Goal: Information Seeking & Learning: Learn about a topic

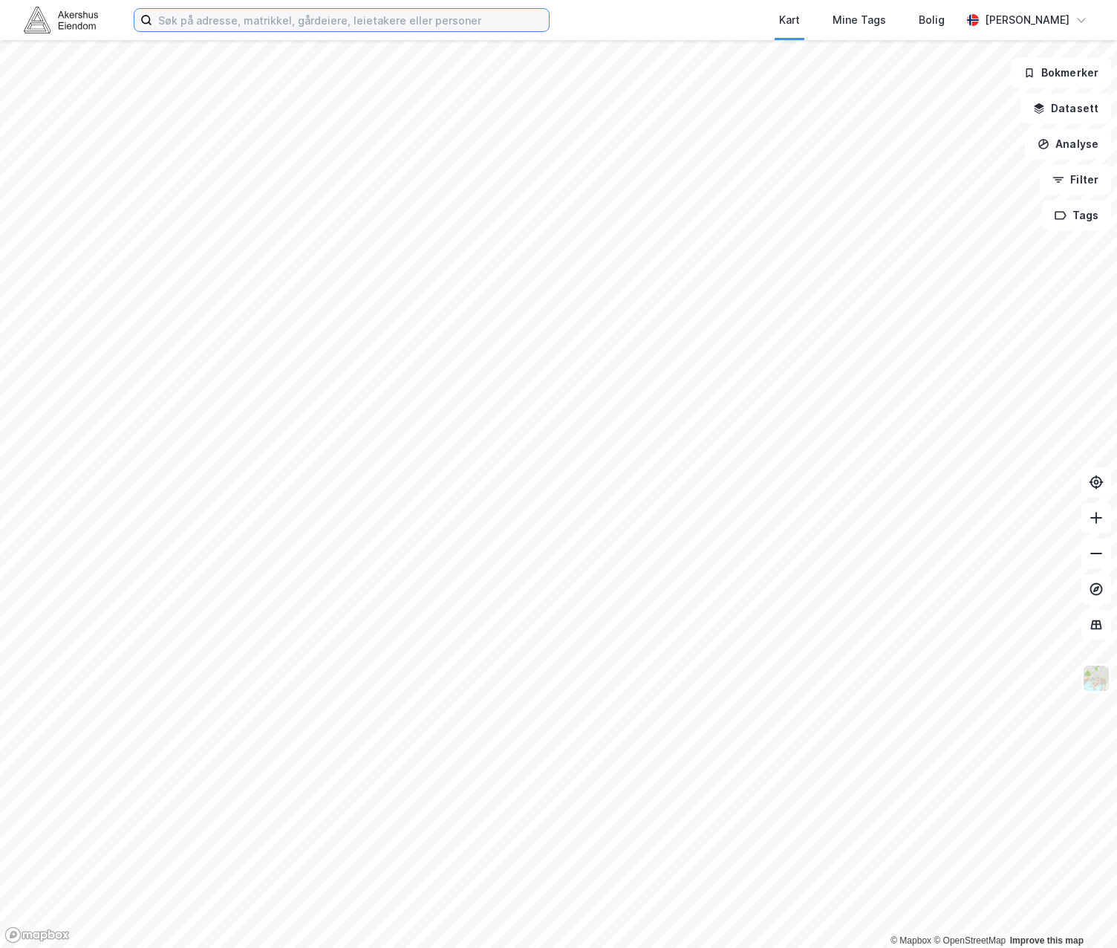
click at [429, 30] on input at bounding box center [350, 20] width 397 height 22
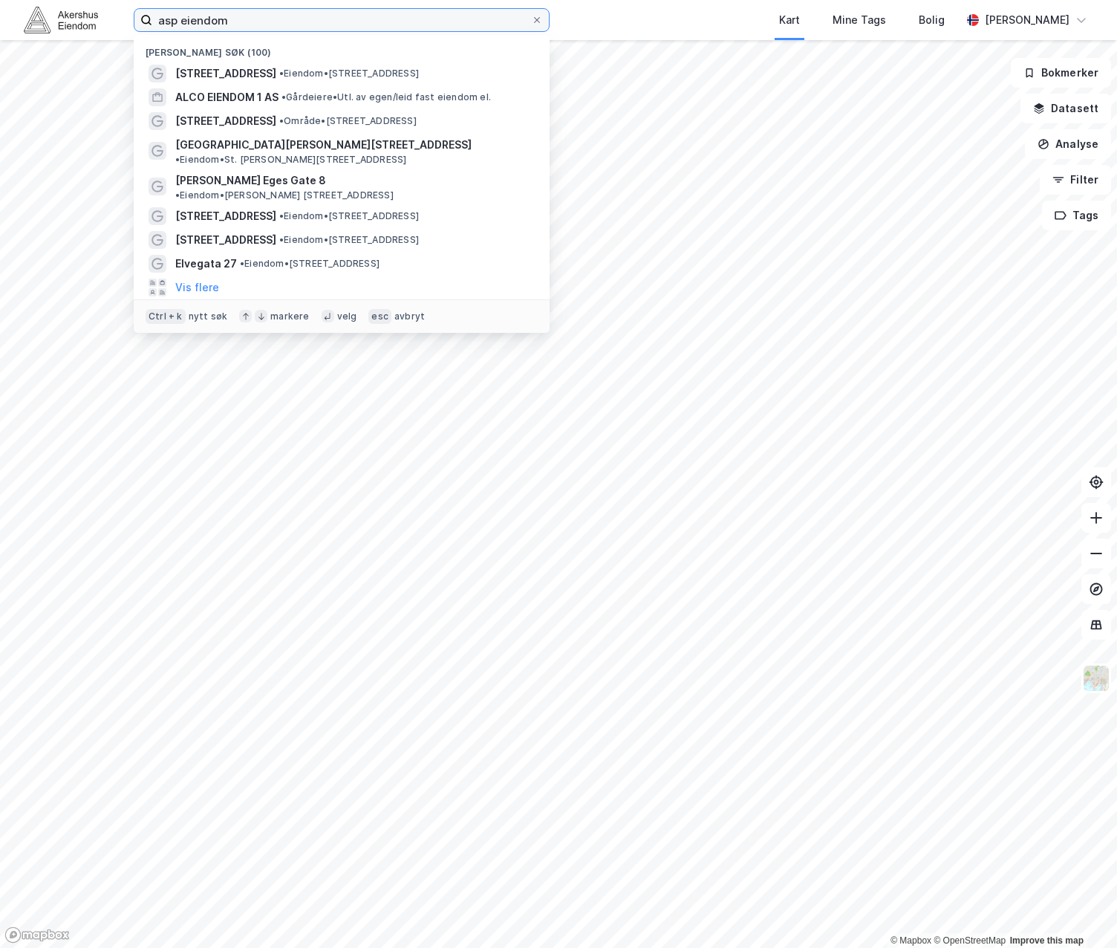
type input "asp eiendom"
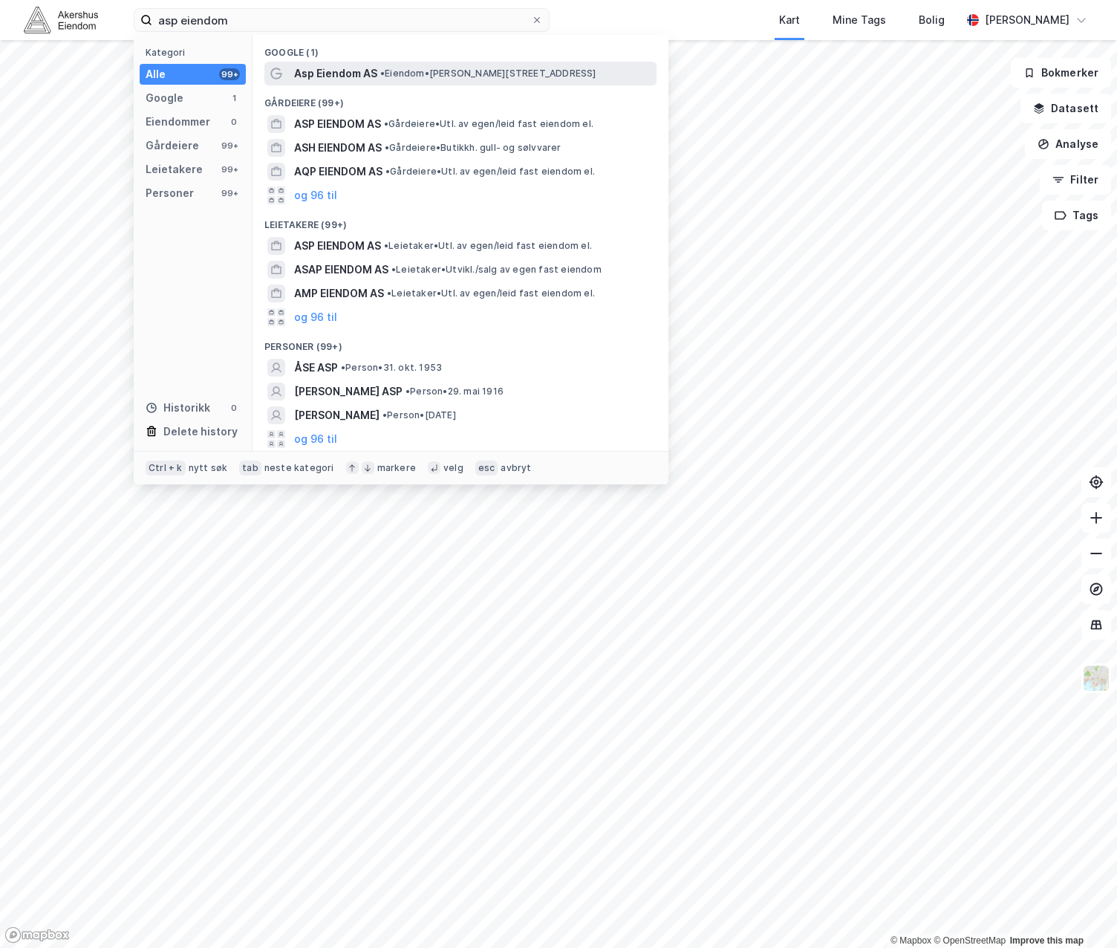
click at [400, 79] on div "Asp Eiendom AS • Eiendom • [STREET_ADDRESS]" at bounding box center [474, 74] width 360 height 18
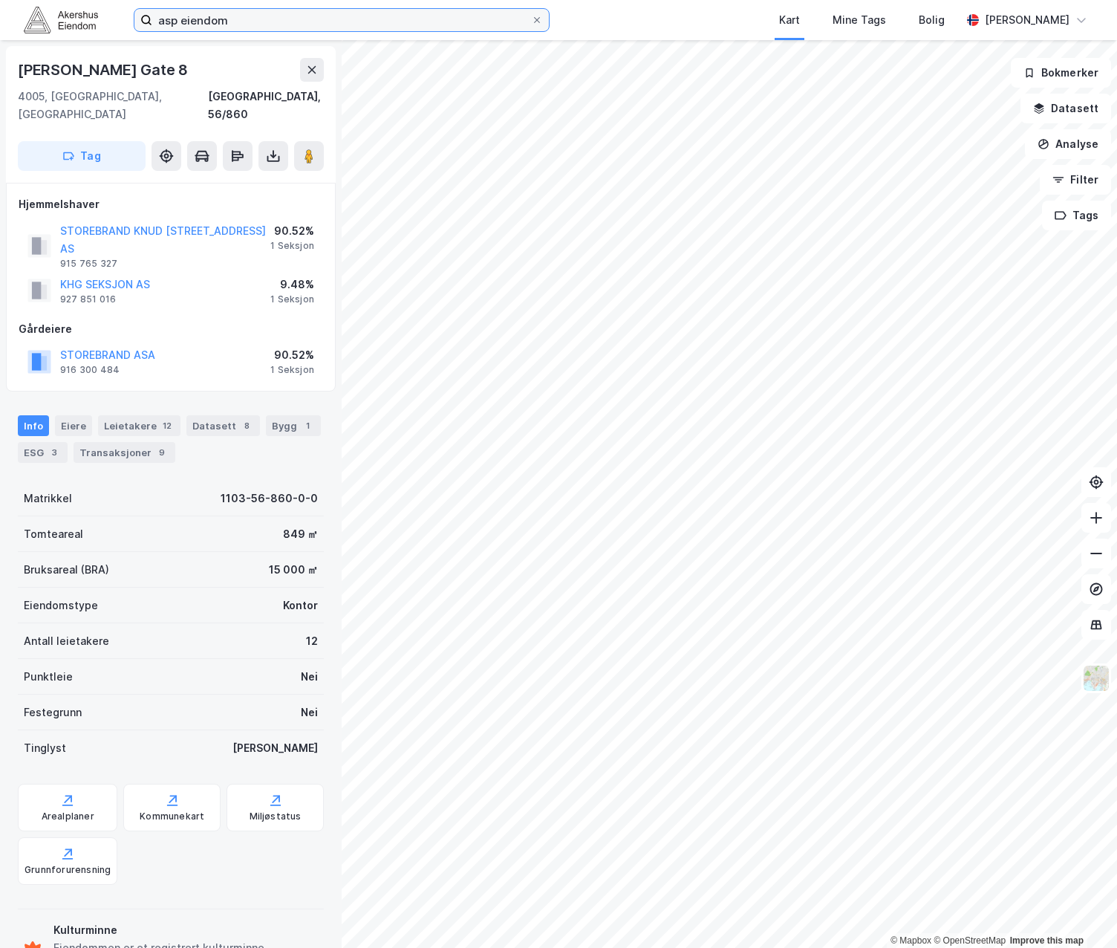
click at [325, 22] on input "asp eiendom" at bounding box center [341, 20] width 379 height 22
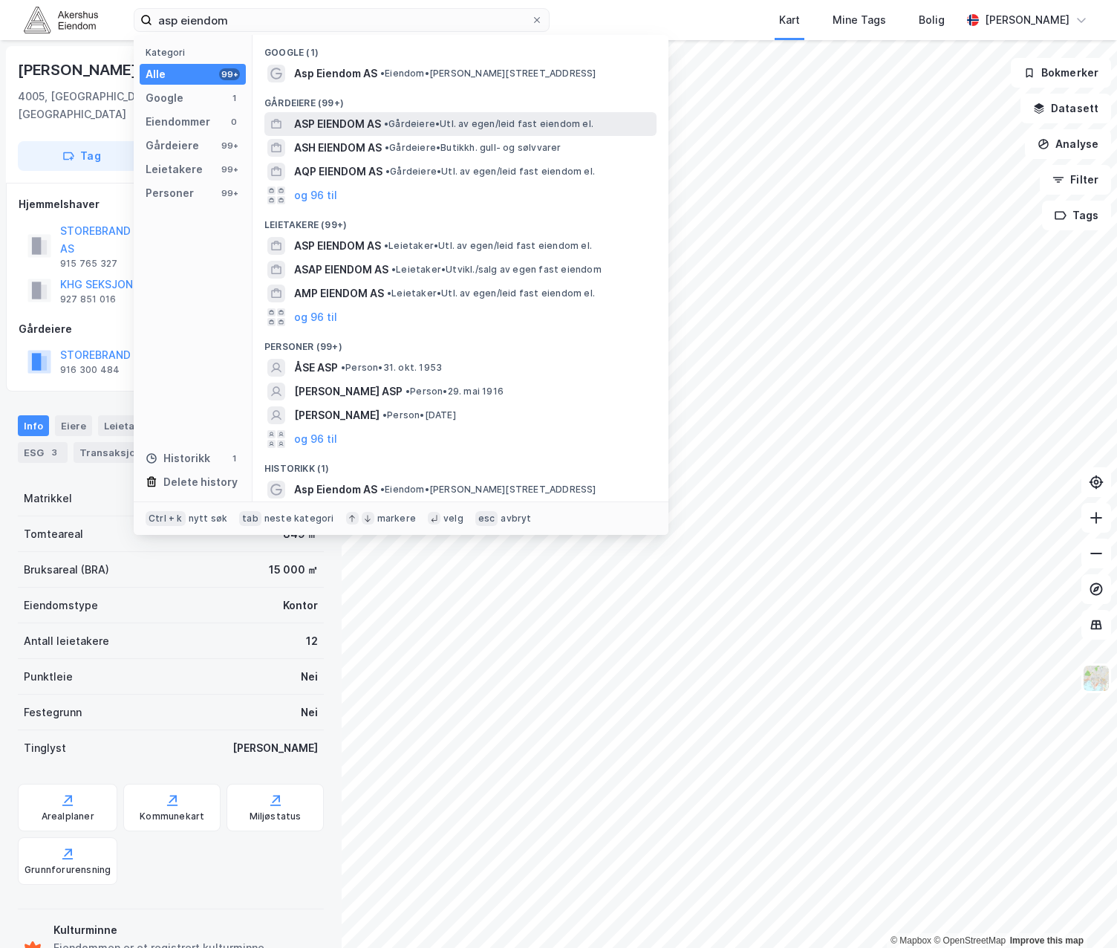
click at [357, 131] on span "ASP EIENDOM AS" at bounding box center [337, 124] width 87 height 18
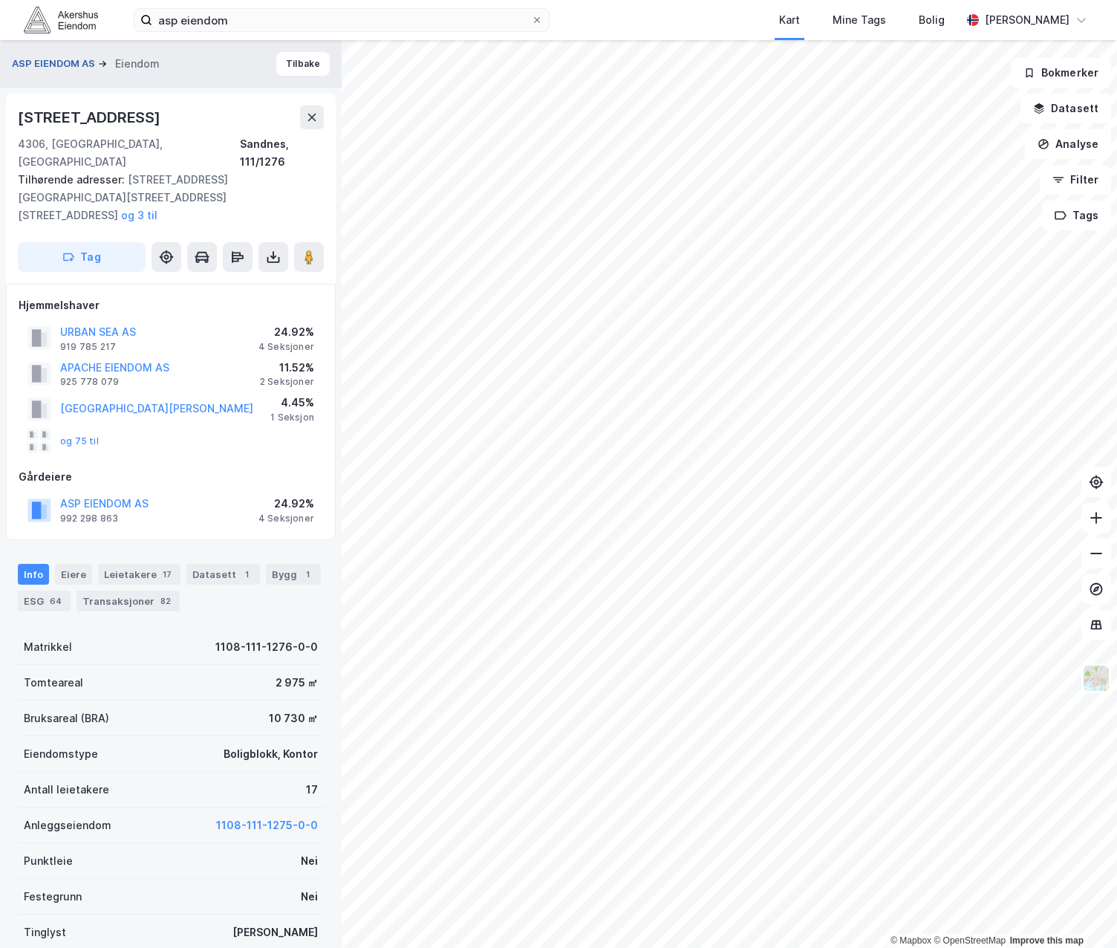
click at [34, 63] on button "ASP EIENDOM AS" at bounding box center [55, 63] width 86 height 15
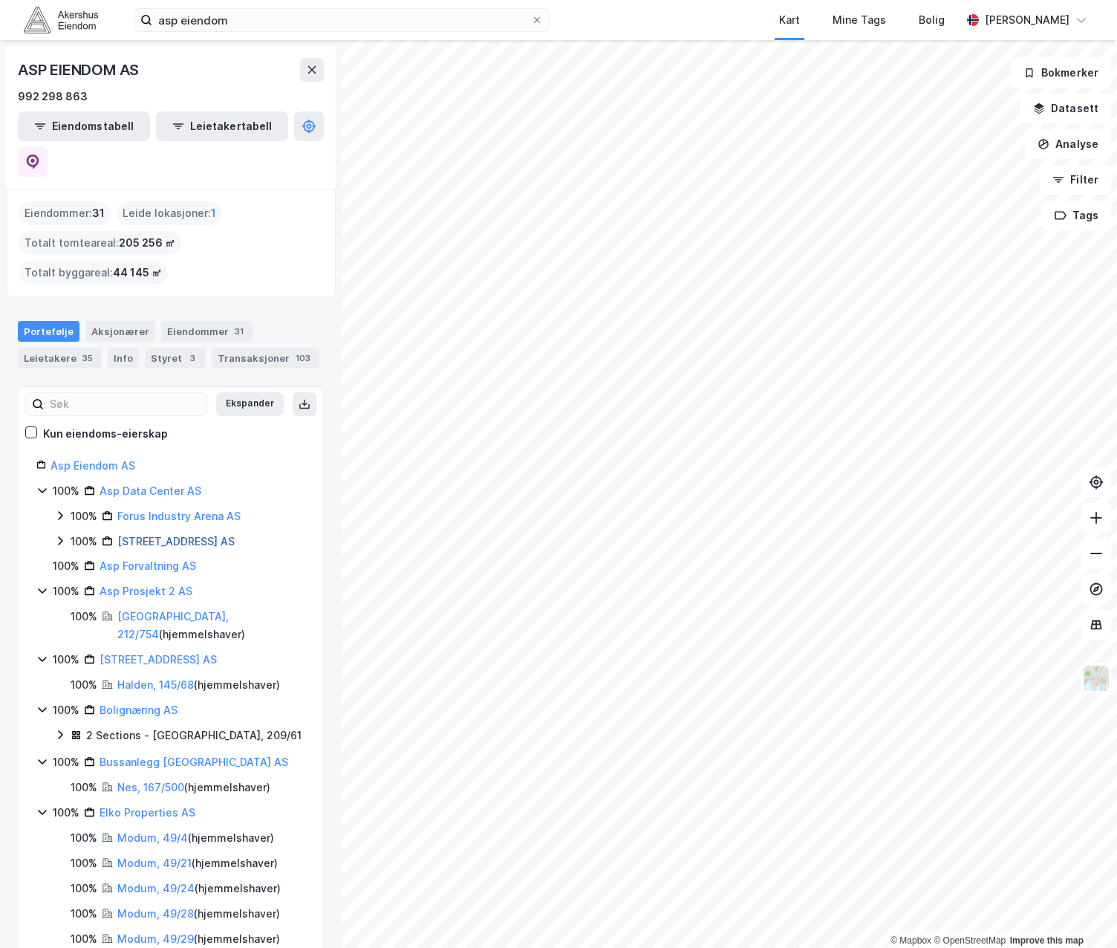
click at [174, 535] on link "[STREET_ADDRESS] AS" at bounding box center [175, 541] width 117 height 13
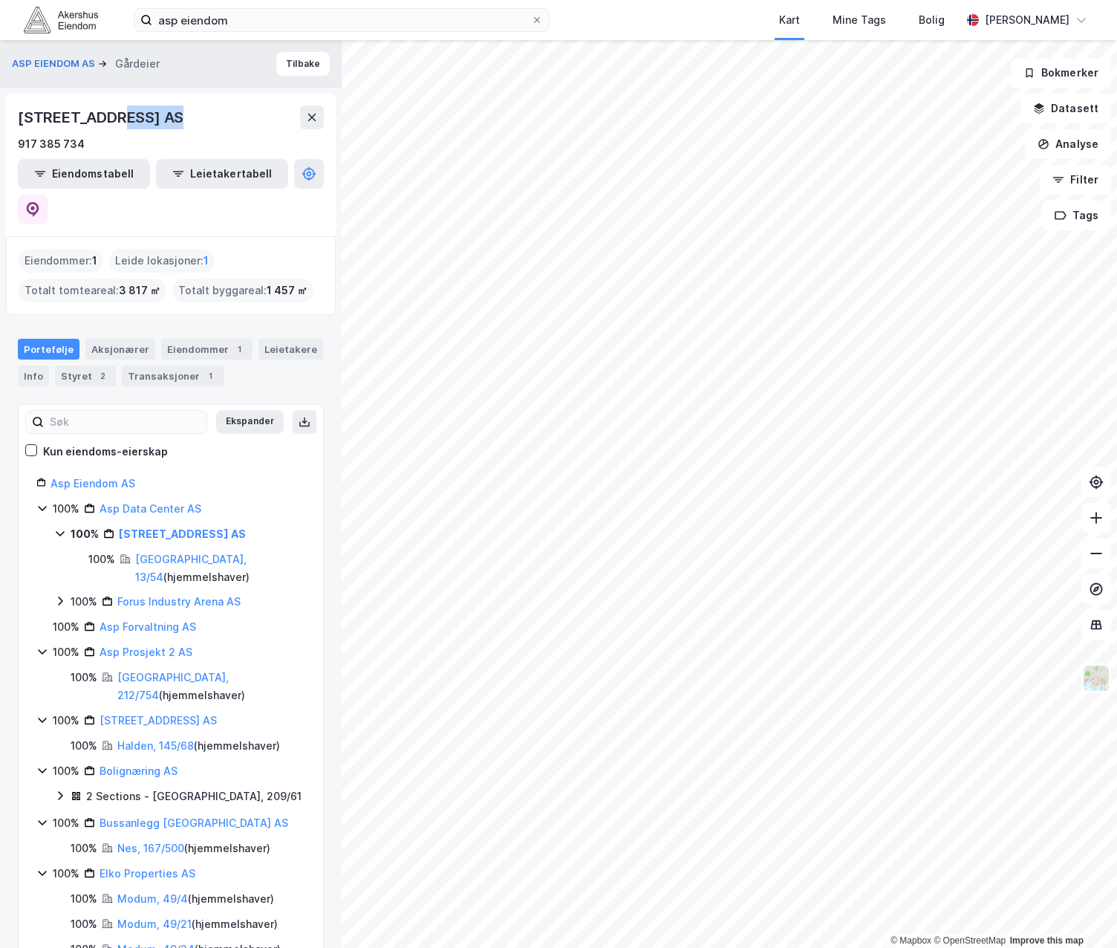
drag, startPoint x: 186, startPoint y: 122, endPoint x: 117, endPoint y: 125, distance: 69.2
click at [117, 125] on div "[STREET_ADDRESS] AS" at bounding box center [171, 118] width 306 height 24
drag, startPoint x: 117, startPoint y: 125, endPoint x: 142, endPoint y: 122, distance: 25.4
click at [142, 122] on div "[STREET_ADDRESS] AS" at bounding box center [102, 118] width 169 height 24
drag, startPoint x: 154, startPoint y: 116, endPoint x: 9, endPoint y: 121, distance: 145.0
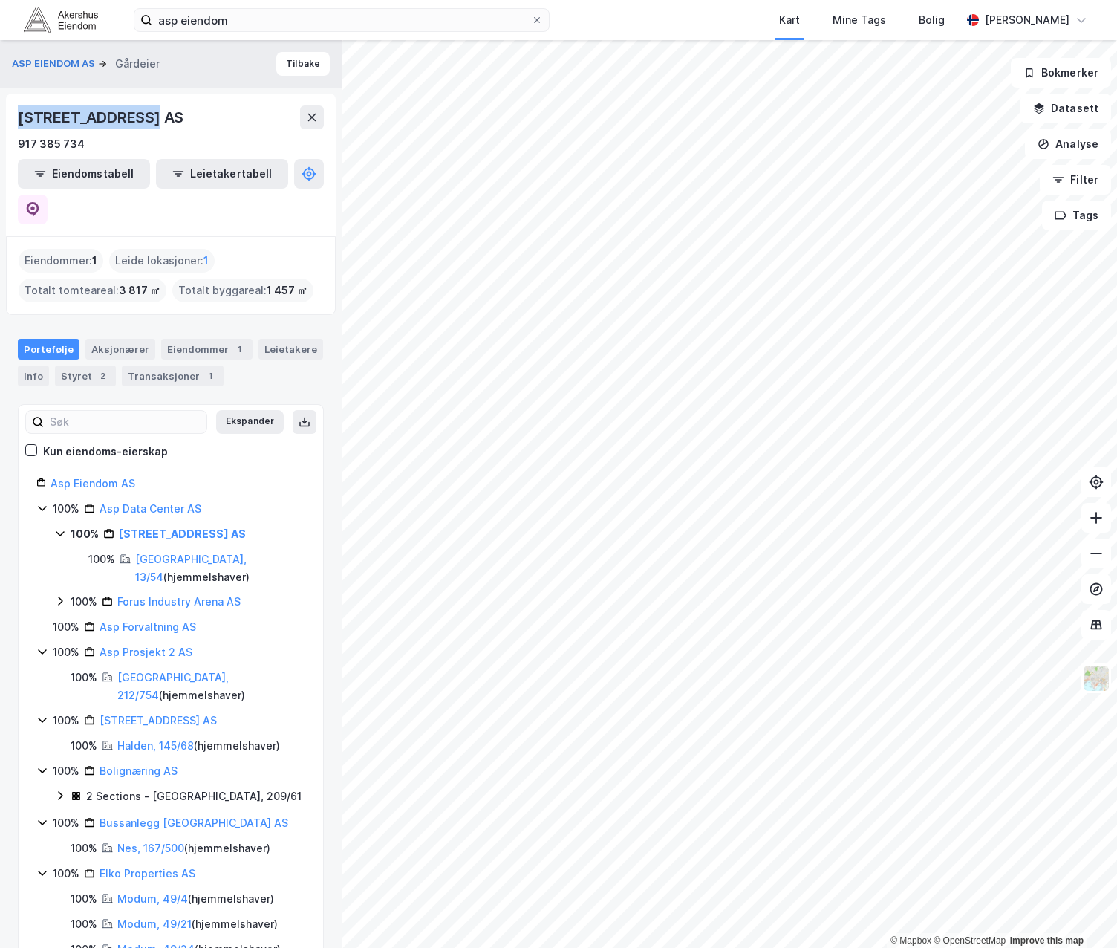
click at [9, 121] on div "[STREET_ADDRESS] AS 917 385 734 Eiendomstabell Leietakertabell" at bounding box center [171, 165] width 330 height 143
copy div "[STREET_ADDRESS]"
click at [79, 65] on button "ASP EIENDOM AS" at bounding box center [55, 63] width 86 height 15
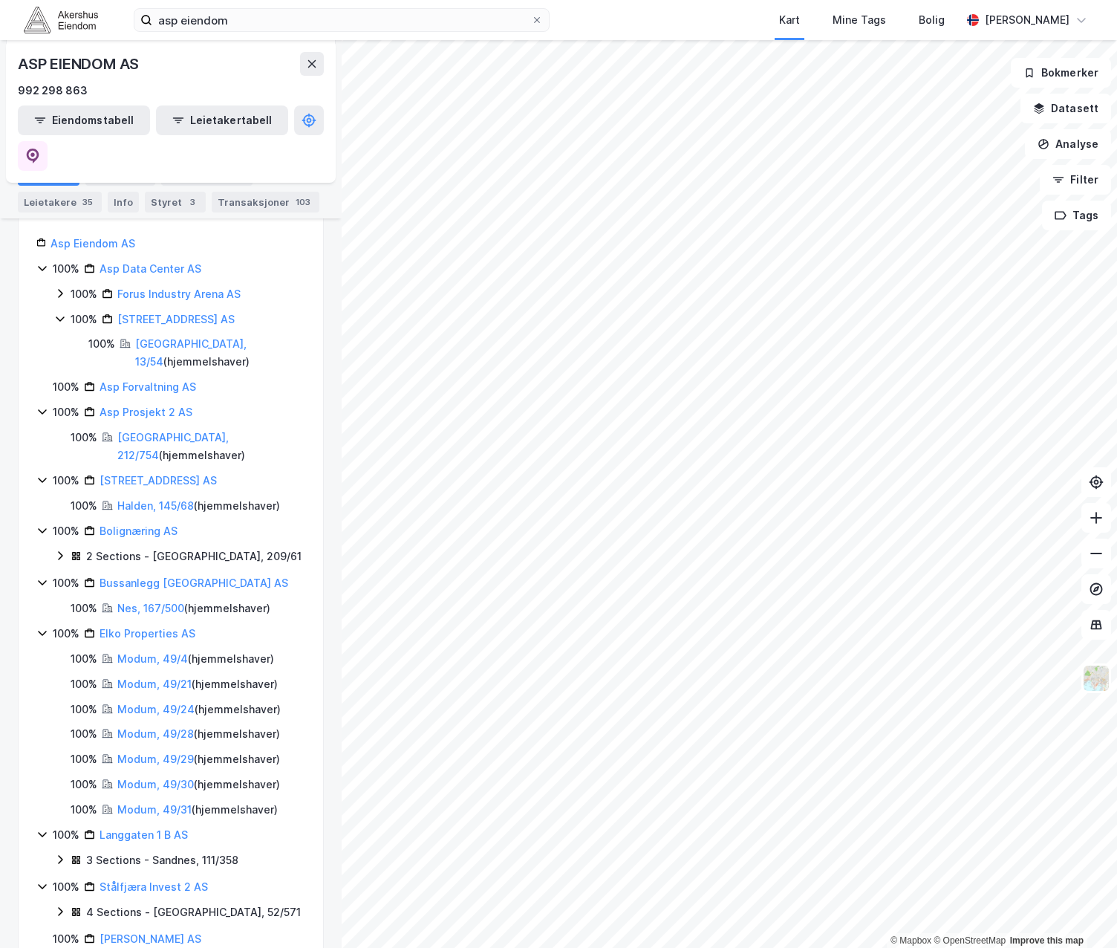
scroll to position [223, 0]
click at [151, 576] on link "Bussanlegg [GEOGRAPHIC_DATA] AS" at bounding box center [194, 582] width 189 height 13
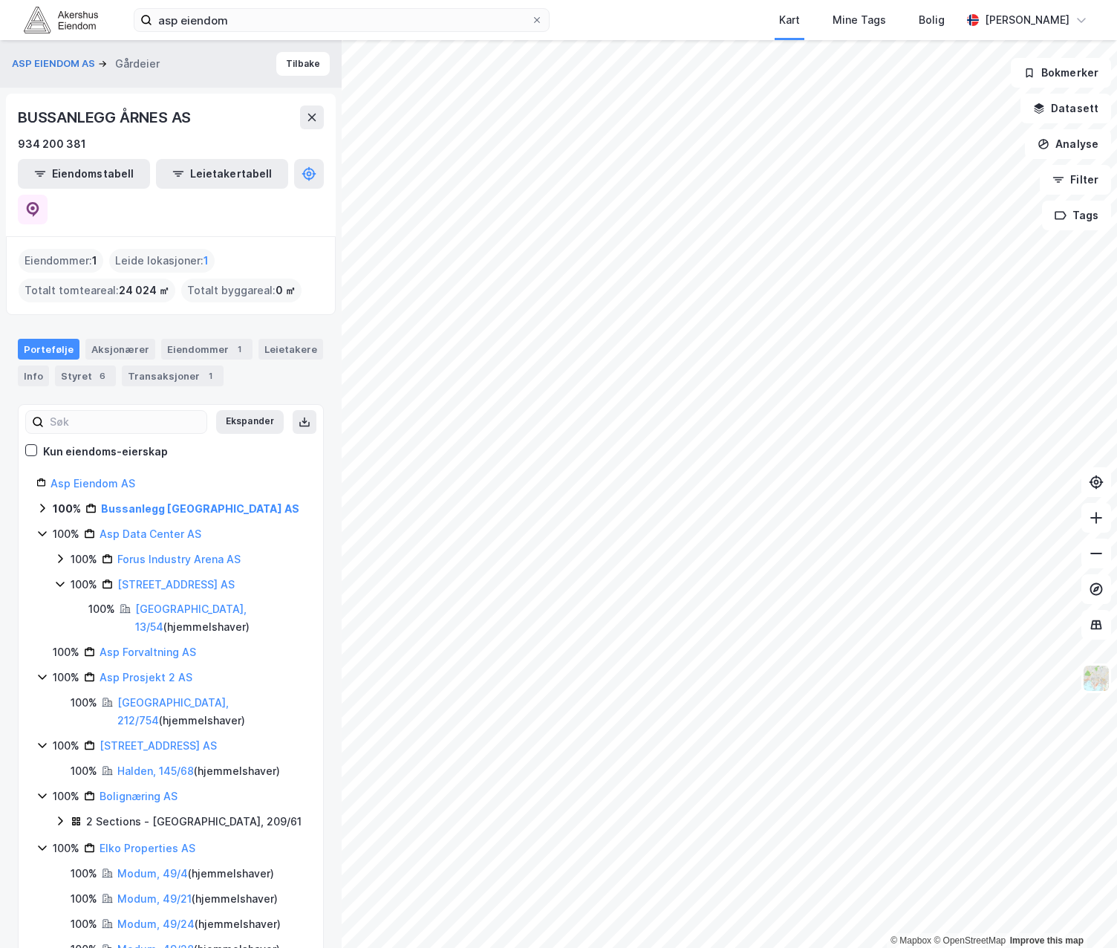
scroll to position [502, 0]
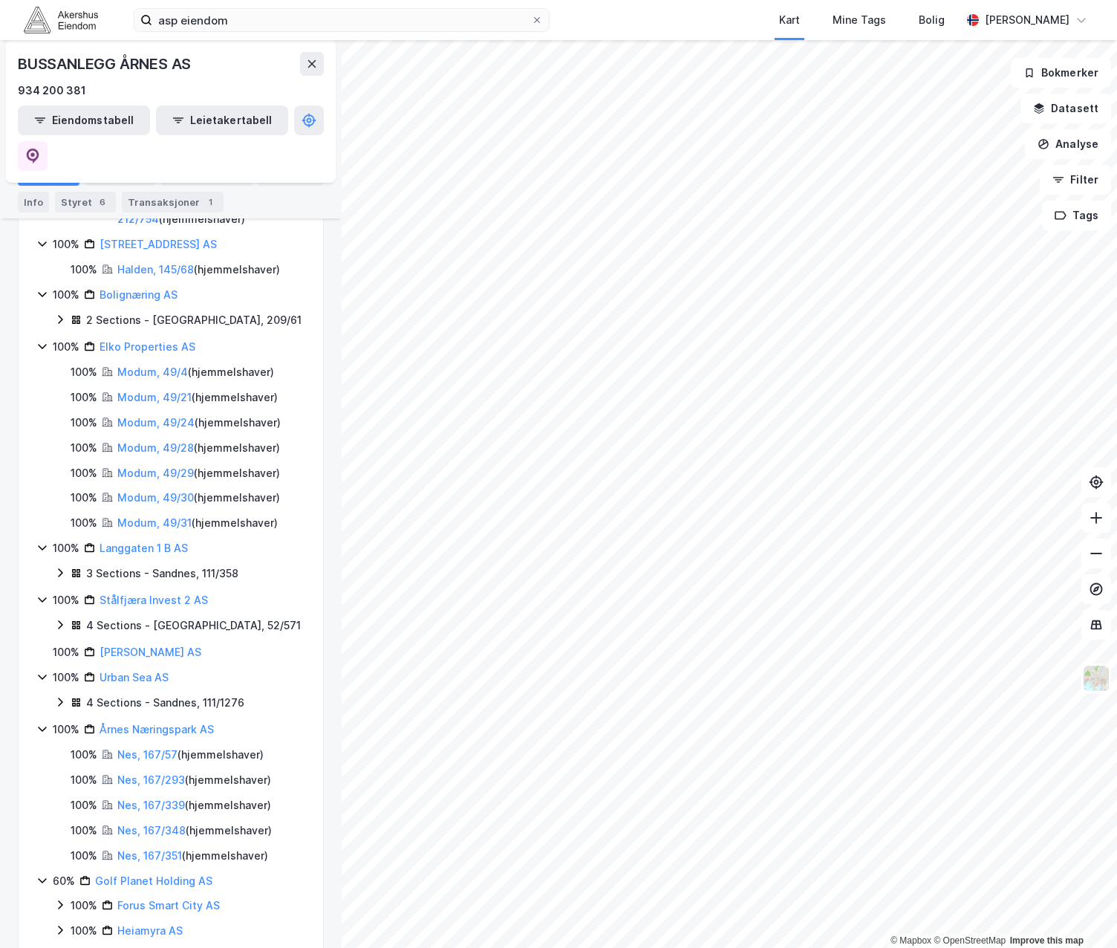
click at [40, 723] on icon at bounding box center [42, 729] width 12 height 12
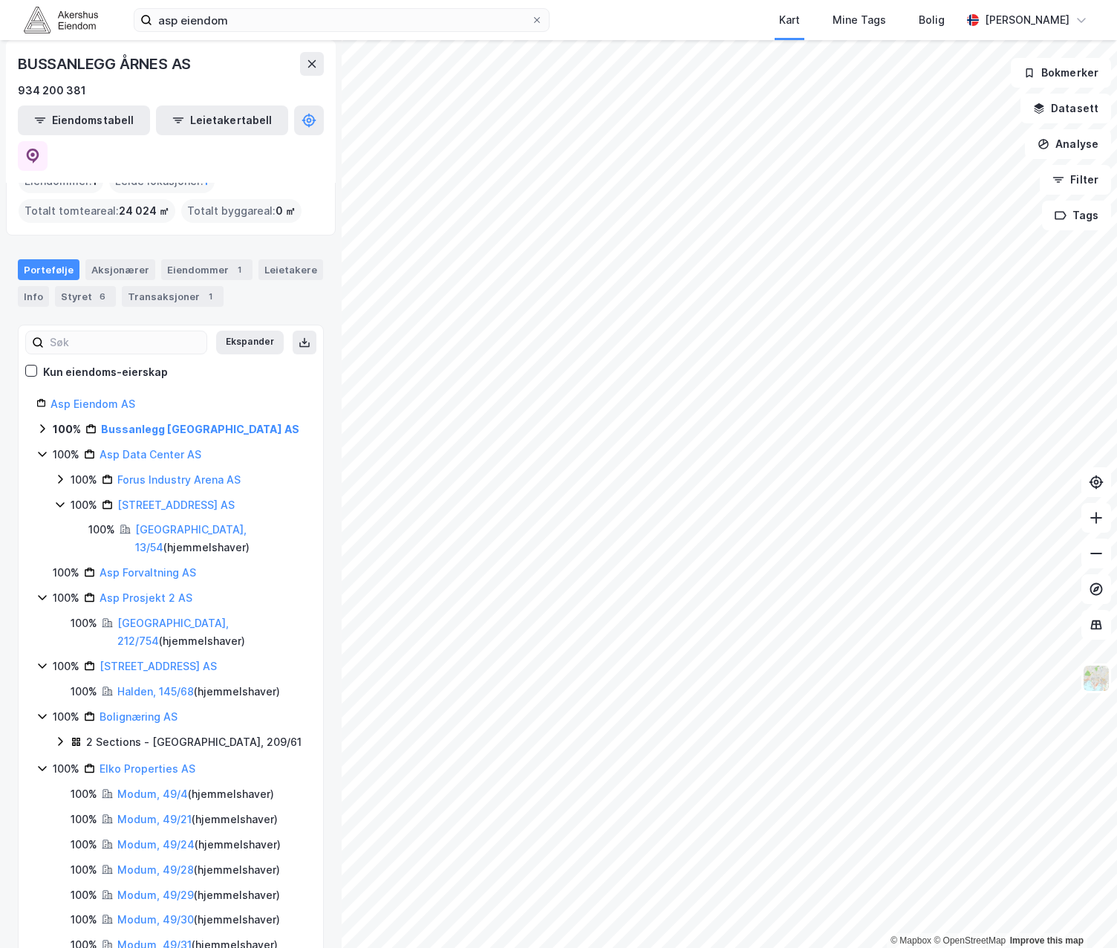
scroll to position [0, 0]
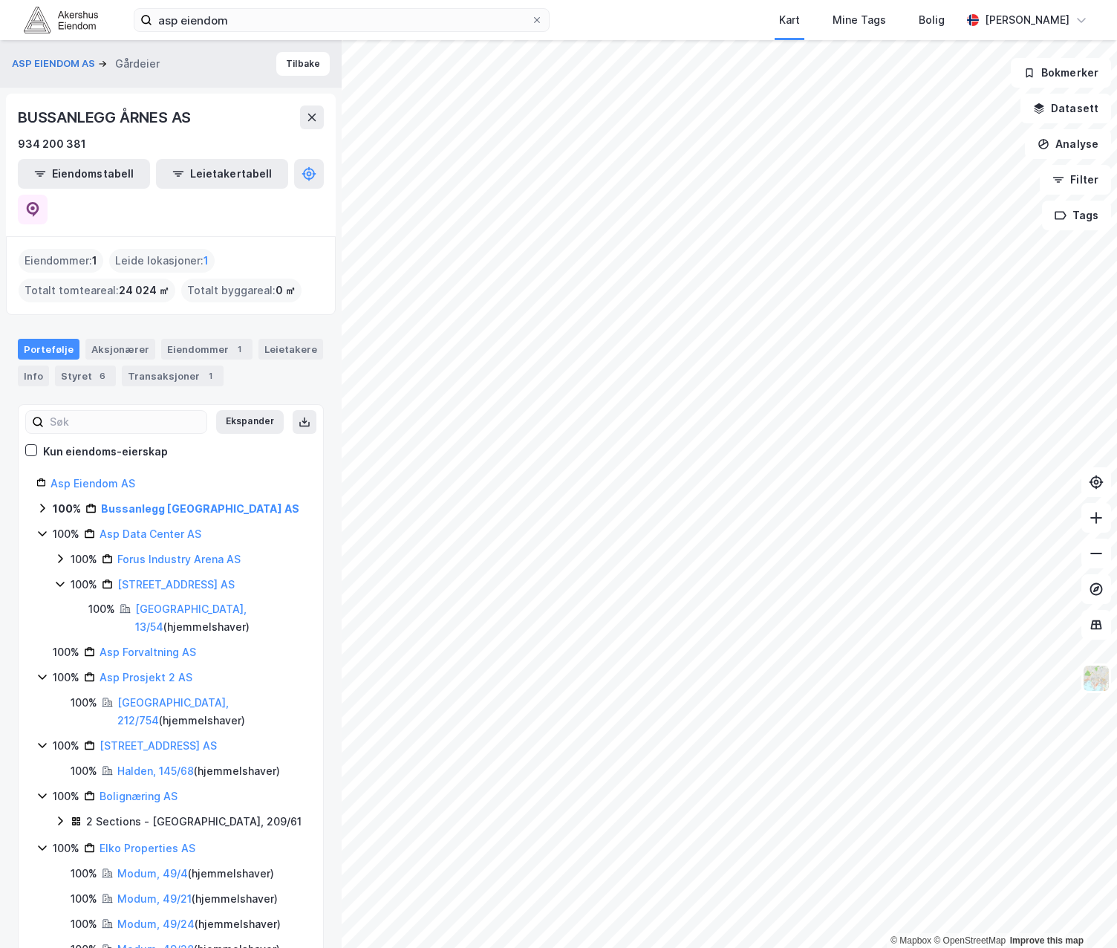
click at [40, 842] on icon at bounding box center [42, 848] width 12 height 12
click at [162, 842] on link "Elko Properties AS" at bounding box center [148, 848] width 96 height 13
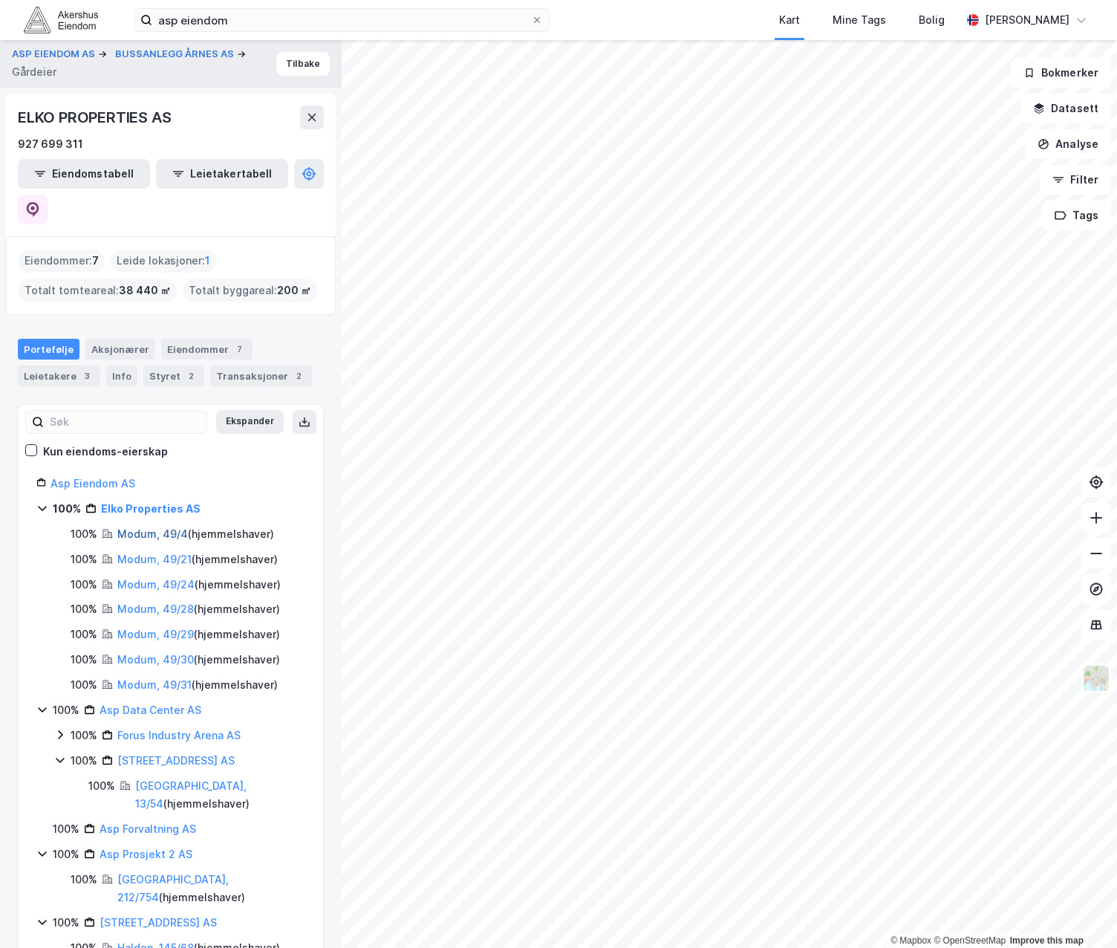
click at [165, 528] on link "Modum, 49/4" at bounding box center [152, 534] width 71 height 13
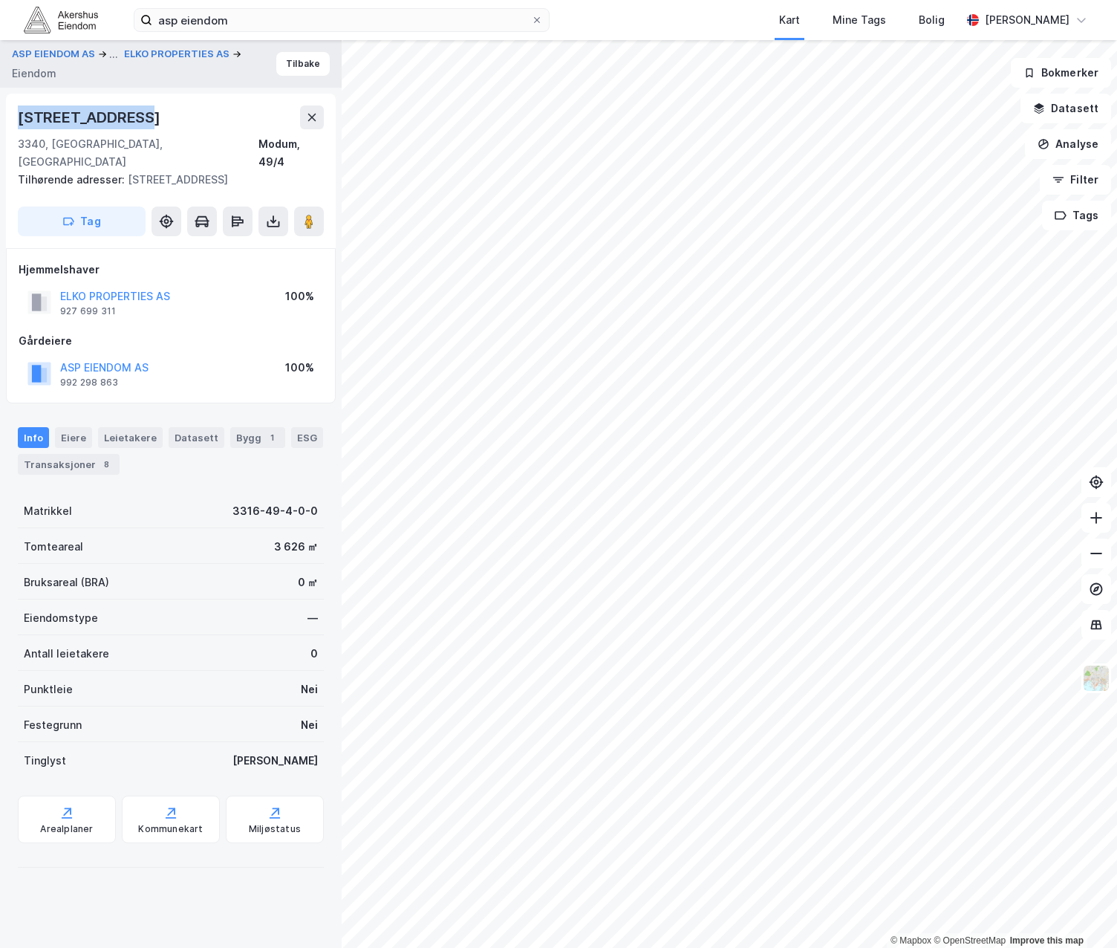
drag, startPoint x: 152, startPoint y: 121, endPoint x: 21, endPoint y: 120, distance: 130.8
click at [21, 120] on div "[STREET_ADDRESS]" at bounding box center [171, 118] width 306 height 24
copy div "[STREET_ADDRESS]"
